Goal: Task Accomplishment & Management: Manage account settings

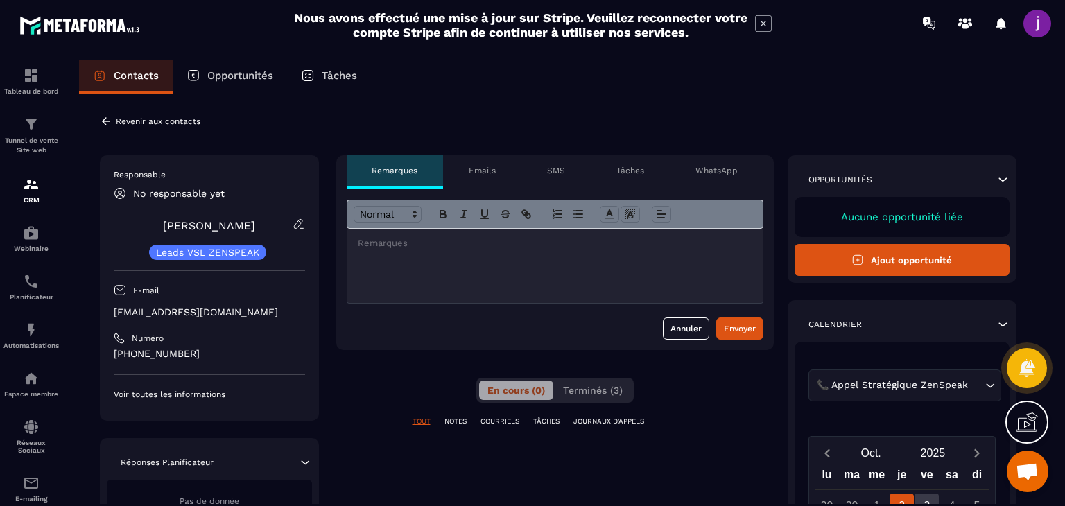
click at [523, 270] on div at bounding box center [554, 266] width 415 height 74
click at [191, 195] on p "No responsable yet" at bounding box center [178, 193] width 91 height 11
click at [121, 193] on icon at bounding box center [120, 193] width 12 height 12
click at [201, 192] on p "No responsable yet" at bounding box center [178, 193] width 91 height 11
click at [252, 195] on div "No responsable yet" at bounding box center [209, 193] width 191 height 12
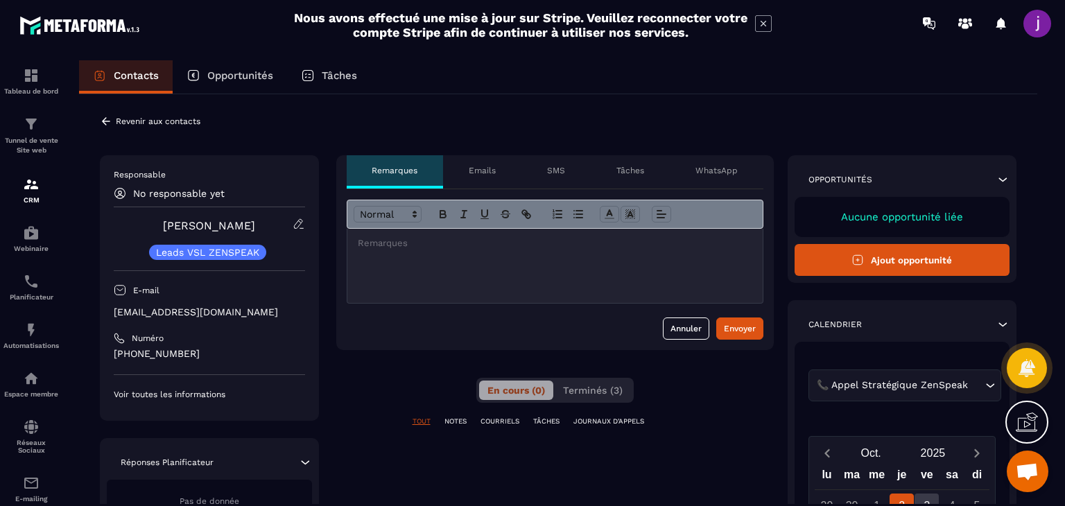
click at [227, 198] on div "No responsable yet" at bounding box center [209, 193] width 191 height 12
drag, startPoint x: 195, startPoint y: 200, endPoint x: 142, endPoint y: 198, distance: 52.7
drag, startPoint x: 142, startPoint y: 198, endPoint x: 97, endPoint y: 122, distance: 88.0
click at [97, 122] on div "**********" at bounding box center [558, 481] width 958 height 774
click at [103, 121] on icon at bounding box center [106, 121] width 8 height 8
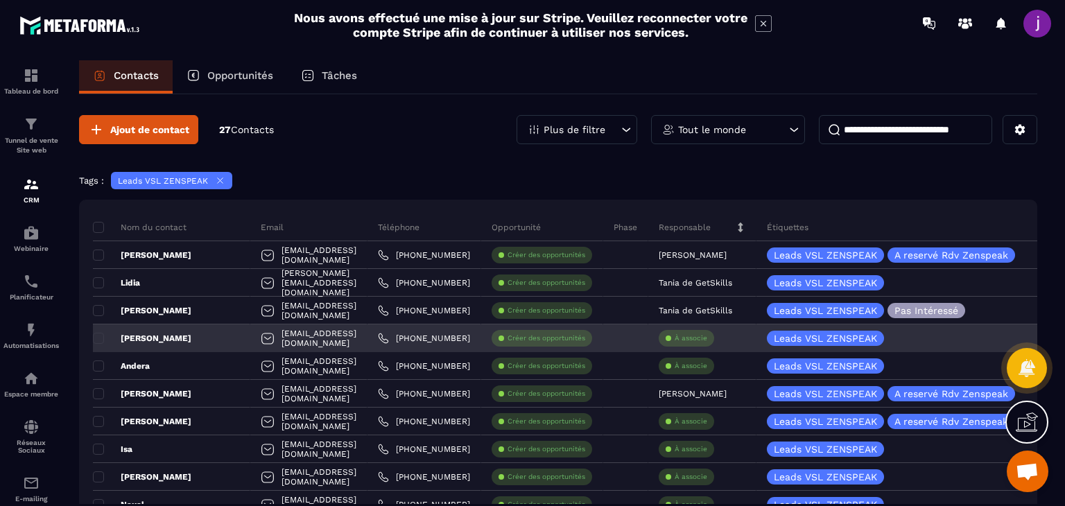
click at [714, 344] on div "À associe" at bounding box center [685, 338] width 55 height 17
click at [707, 339] on p "À associe" at bounding box center [690, 338] width 33 height 10
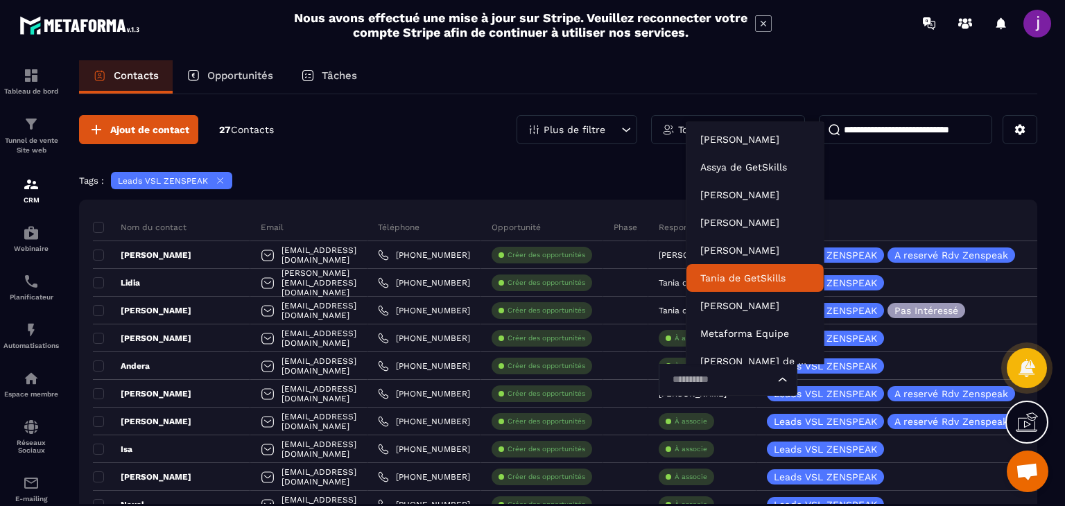
click at [721, 289] on li "Tania de GetSkills" at bounding box center [754, 278] width 137 height 28
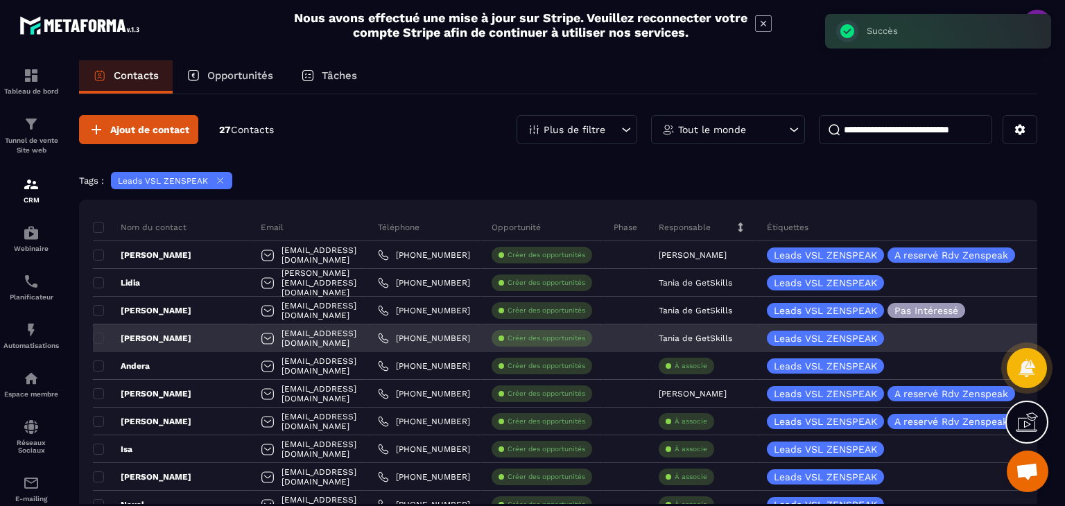
click at [218, 344] on div "[PERSON_NAME]" at bounding box center [171, 338] width 157 height 28
